Goal: Navigation & Orientation: Find specific page/section

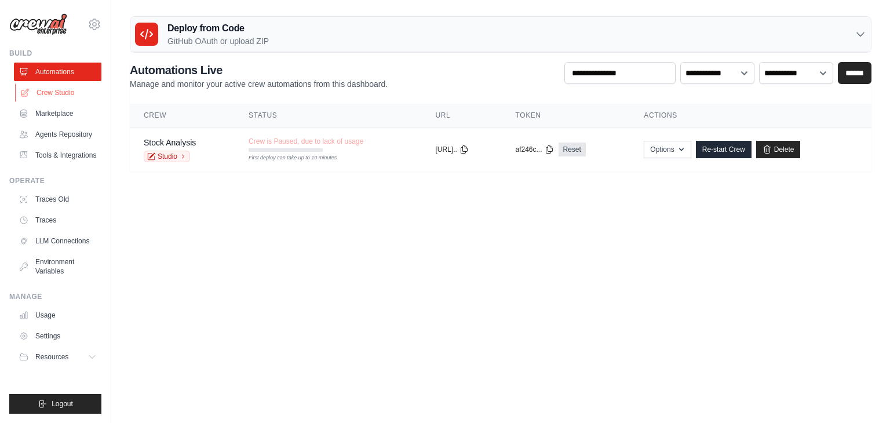
click at [57, 90] on link "Crew Studio" at bounding box center [58, 92] width 87 height 19
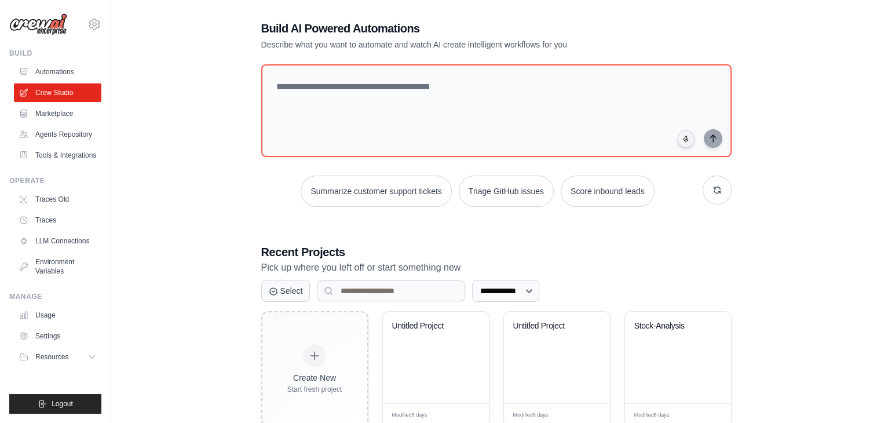
scroll to position [5, 0]
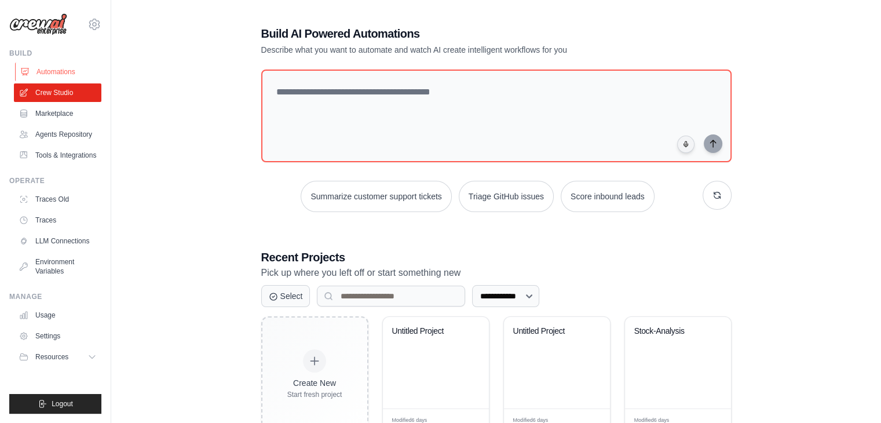
click at [61, 65] on link "Automations" at bounding box center [58, 72] width 87 height 19
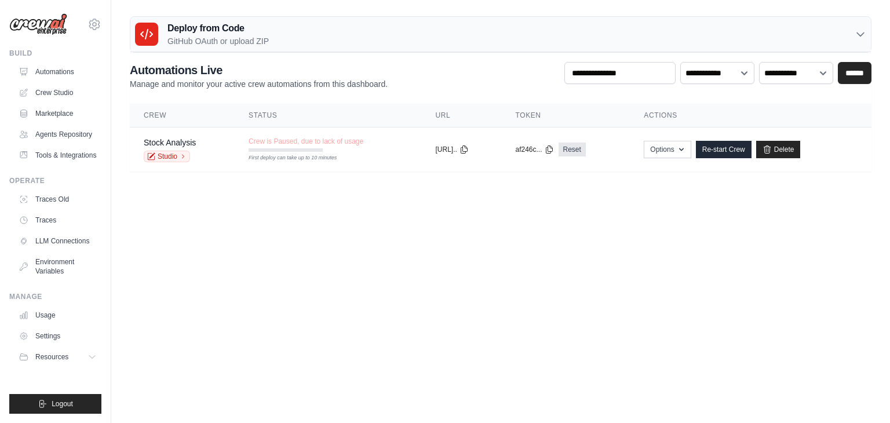
click at [53, 390] on ul "Build Automations Crew Studio Marketplace Agents Repository Resources Blog" at bounding box center [55, 231] width 92 height 365
click at [49, 406] on button "Logout" at bounding box center [55, 404] width 92 height 20
